Goal: Task Accomplishment & Management: Use online tool/utility

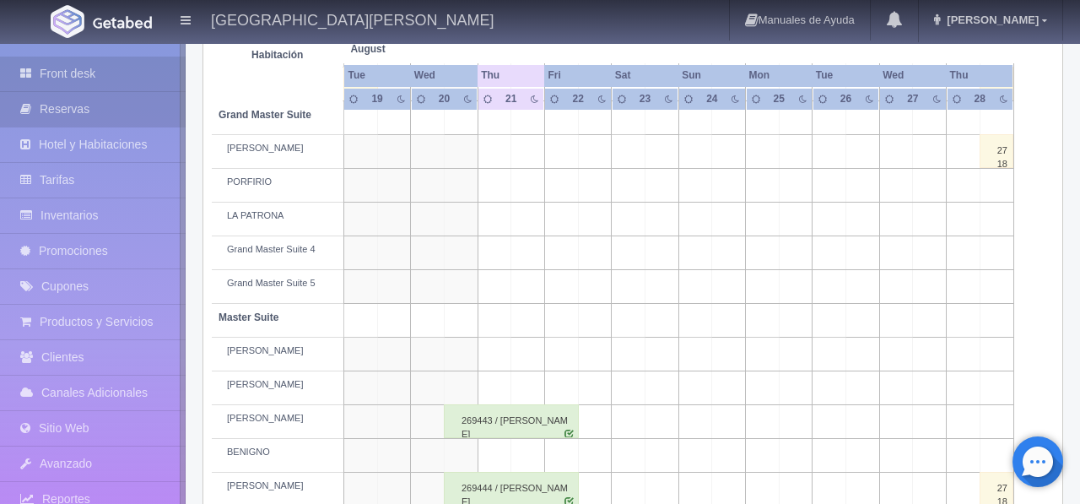
scroll to position [393, 0]
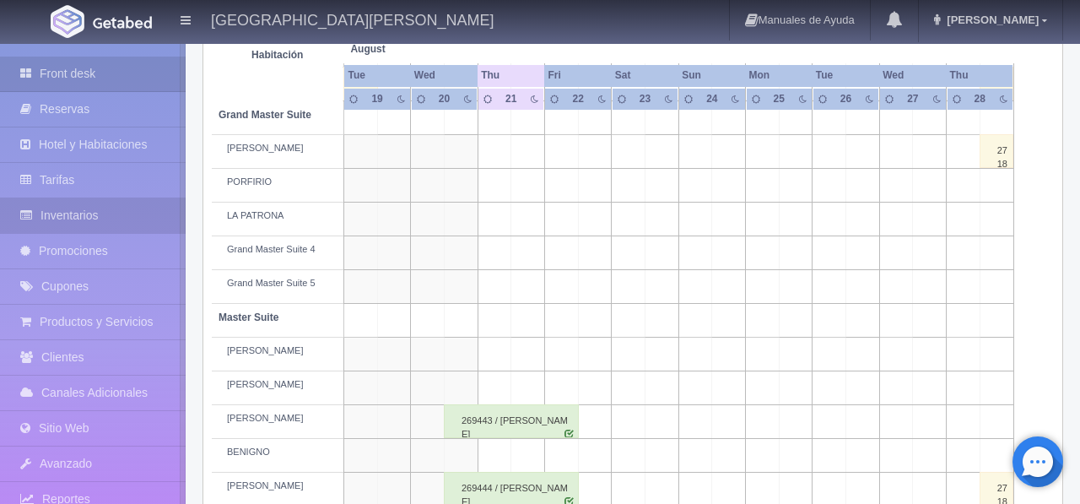
click at [73, 211] on link "Inventarios" at bounding box center [93, 215] width 186 height 35
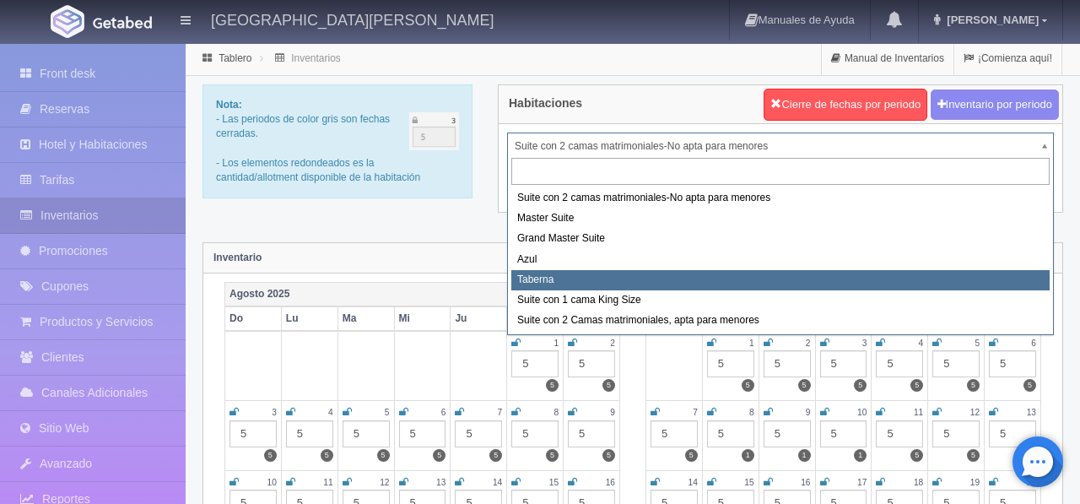
select select "1920"
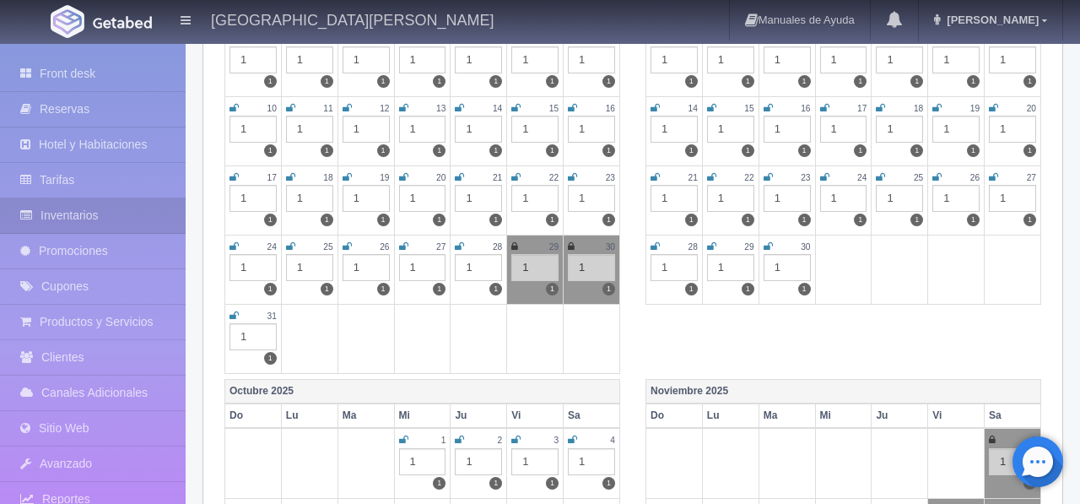
scroll to position [375, 0]
